Goal: Task Accomplishment & Management: Complete application form

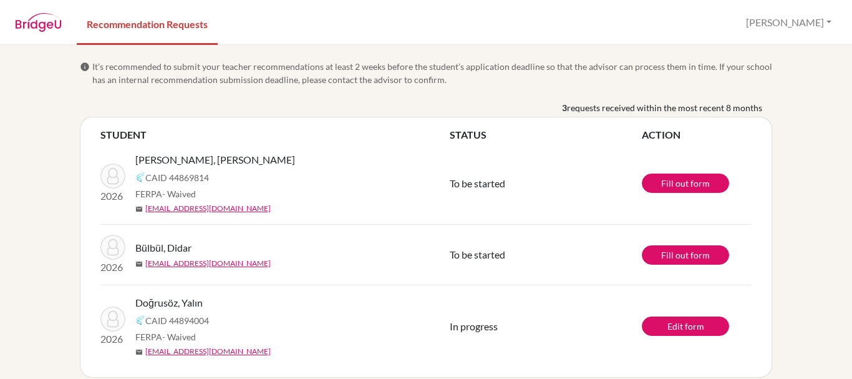
scroll to position [14, 0]
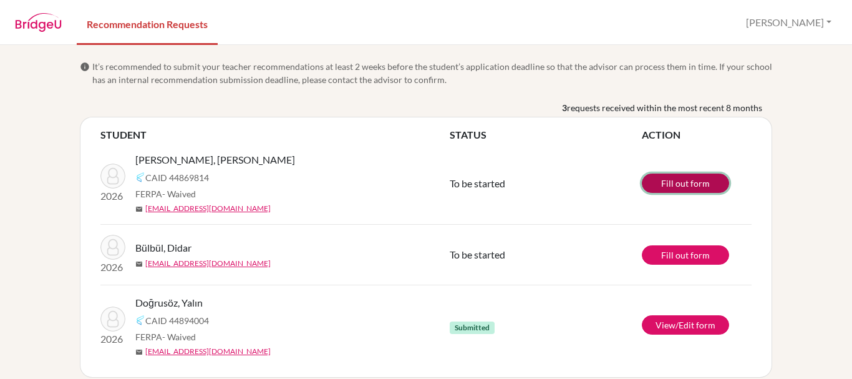
click at [682, 178] on link "Fill out form" at bounding box center [685, 182] width 87 height 19
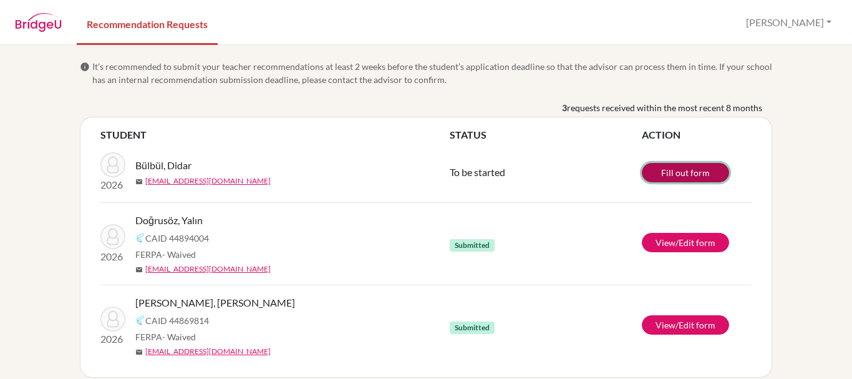
drag, startPoint x: 0, startPoint y: 0, endPoint x: 685, endPoint y: 169, distance: 706.0
click at [685, 169] on link "Fill out form" at bounding box center [685, 172] width 87 height 19
